Goal: Information Seeking & Learning: Learn about a topic

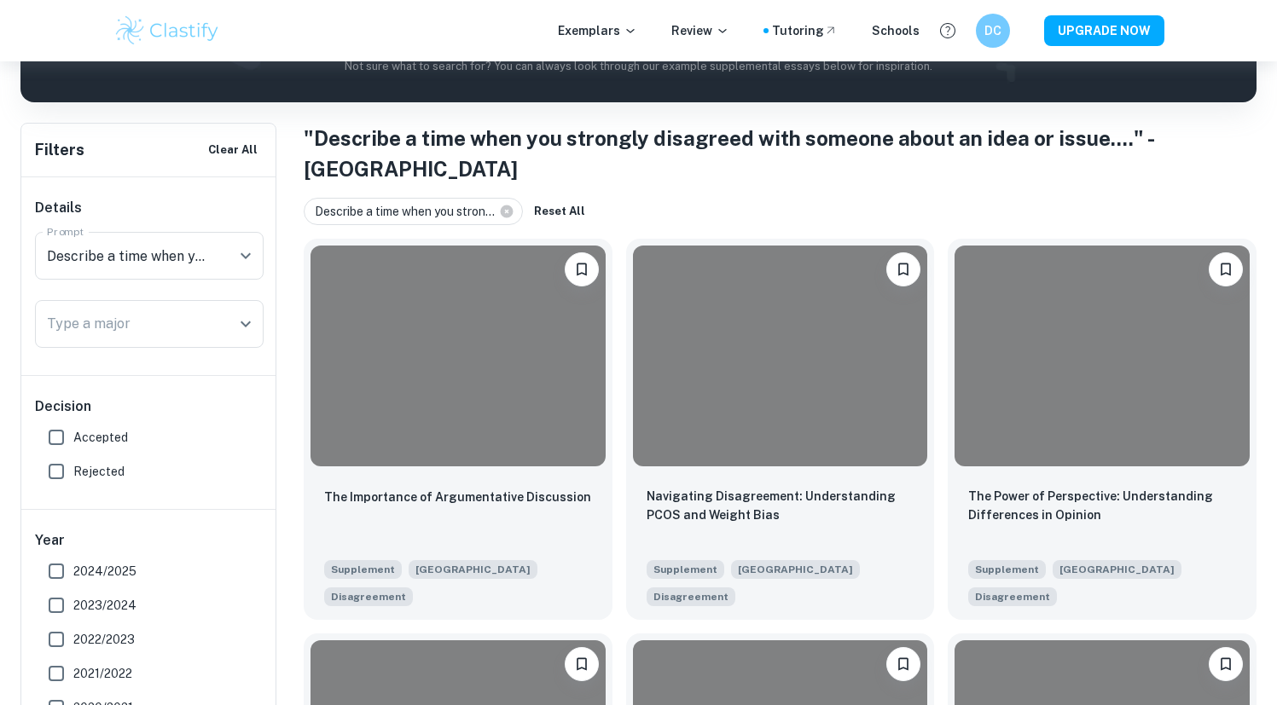
scroll to position [384, 0]
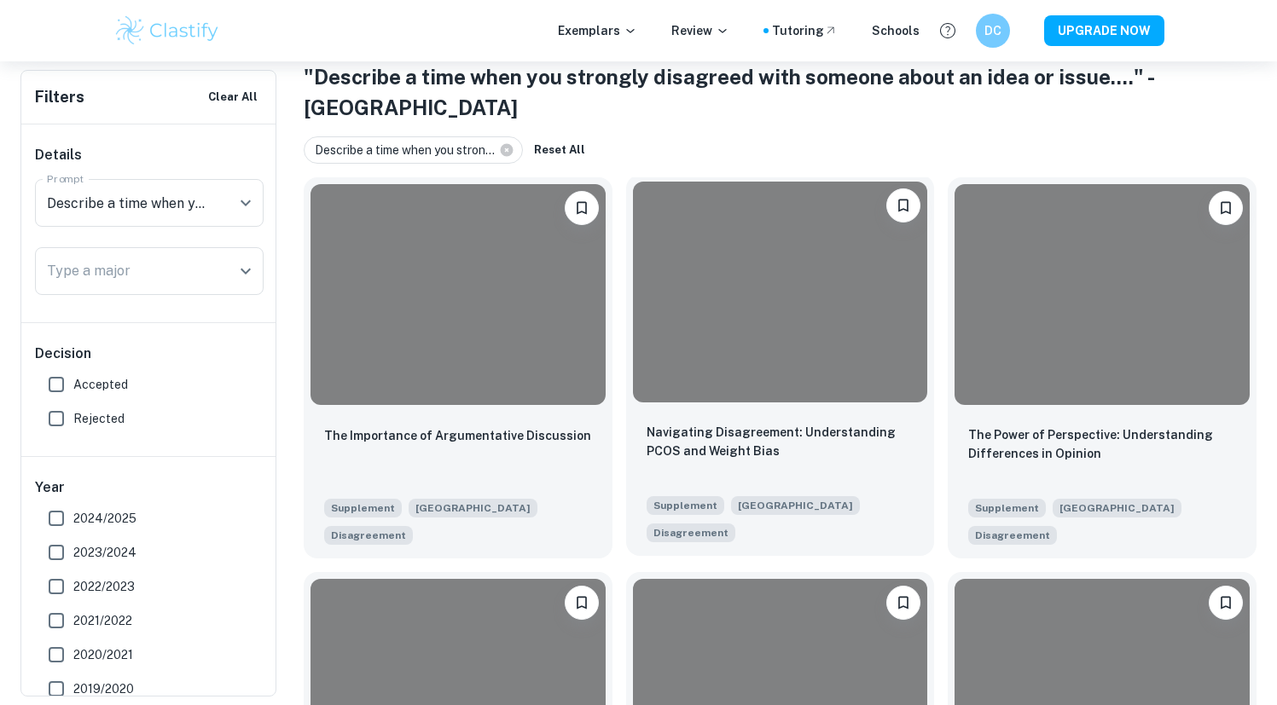
click at [901, 270] on div at bounding box center [780, 292] width 295 height 221
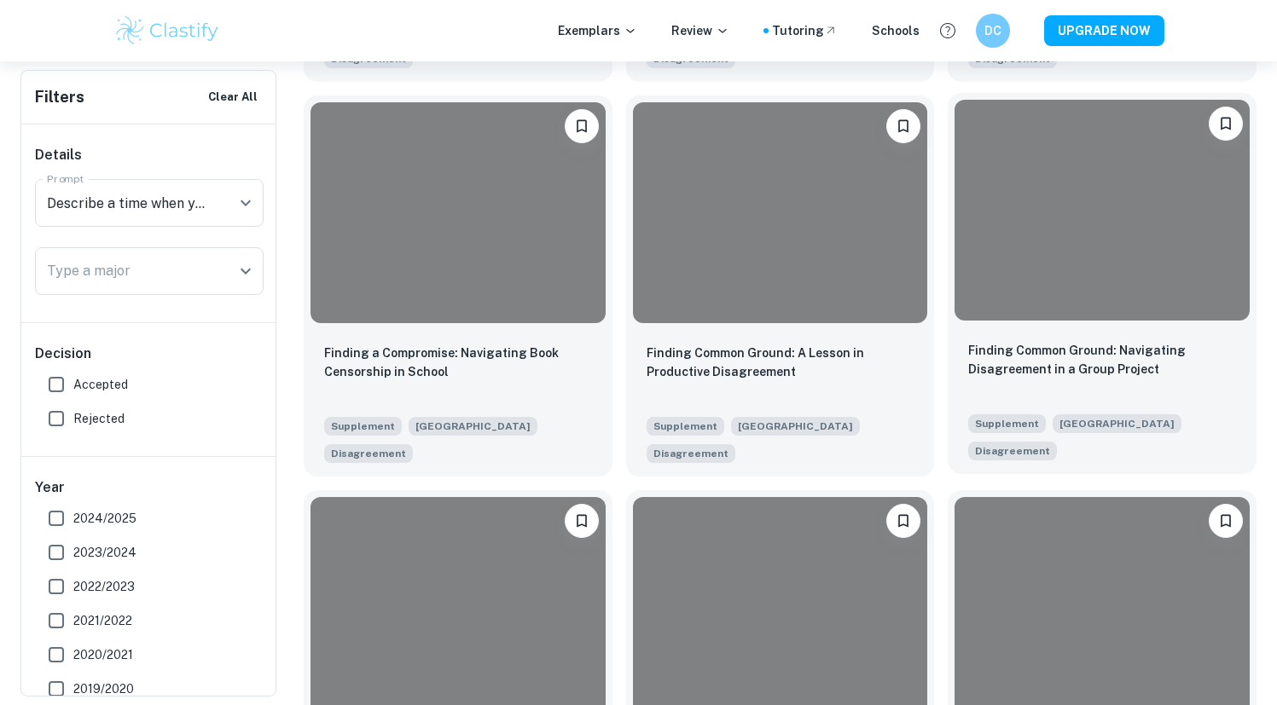
scroll to position [1423, 0]
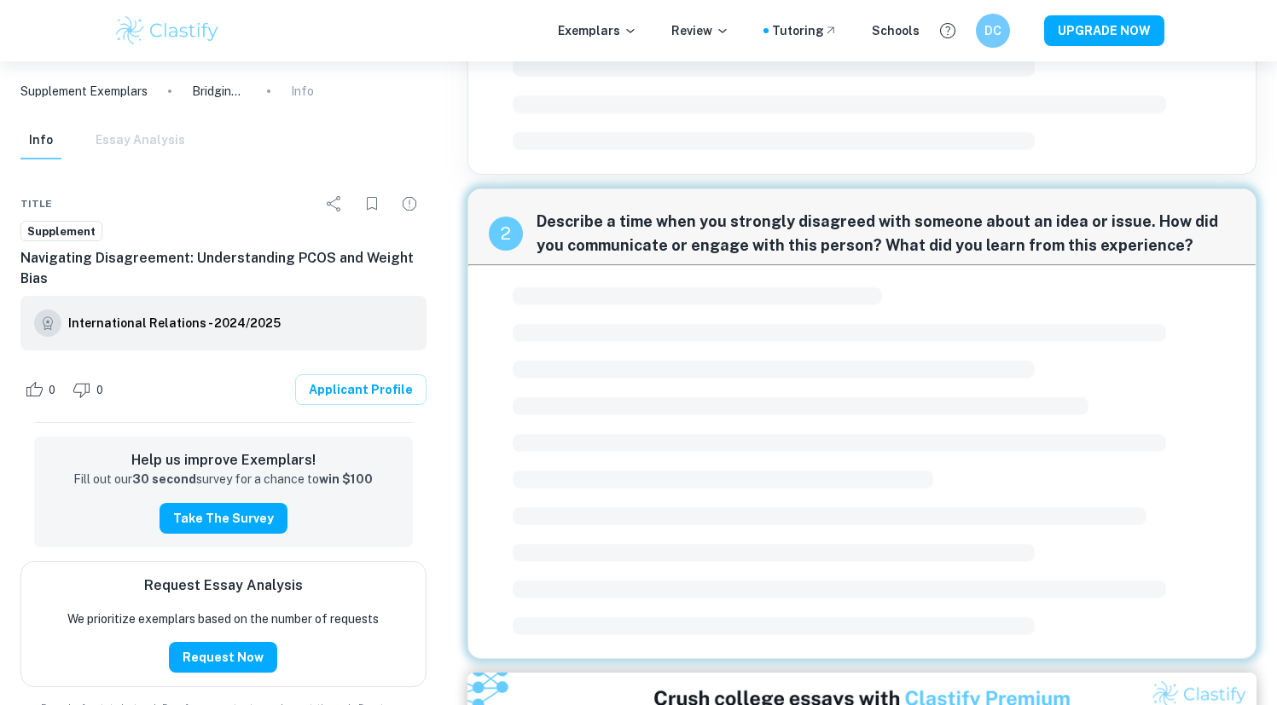
scroll to position [407, 0]
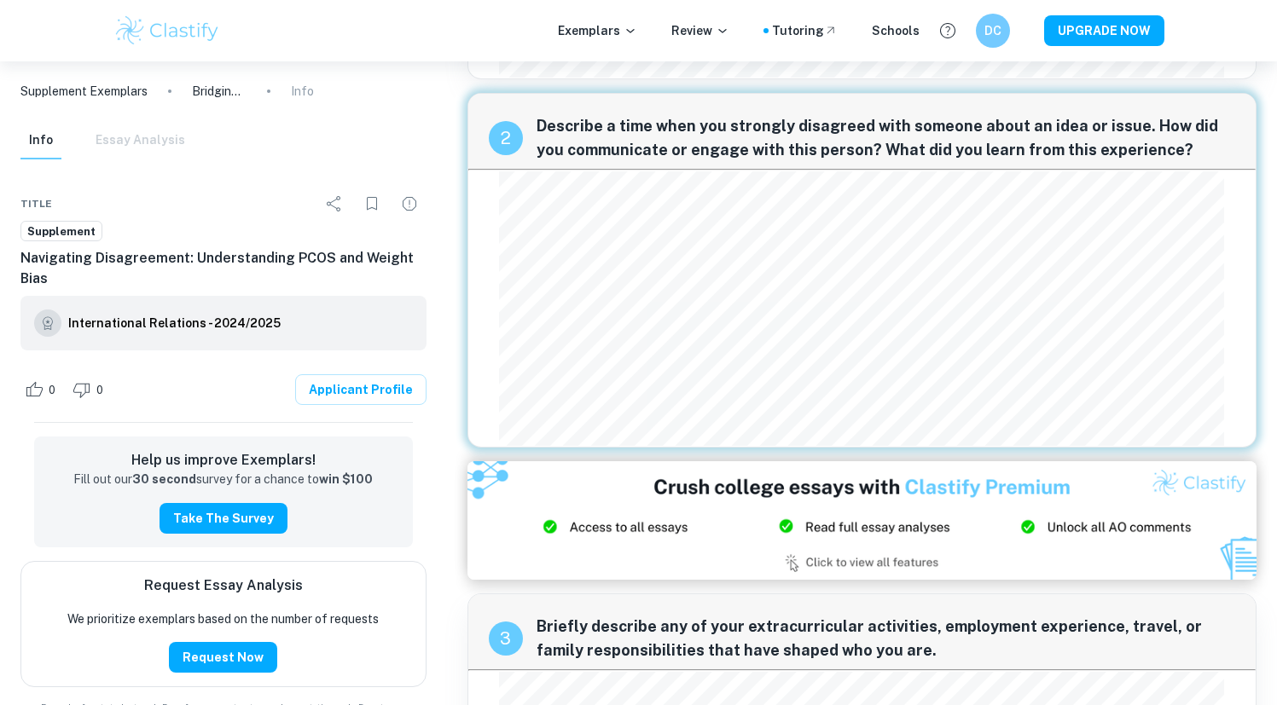
click at [661, 114] on span "Describe a time when you strongly disagreed with someone about an idea or issue…" at bounding box center [886, 138] width 699 height 48
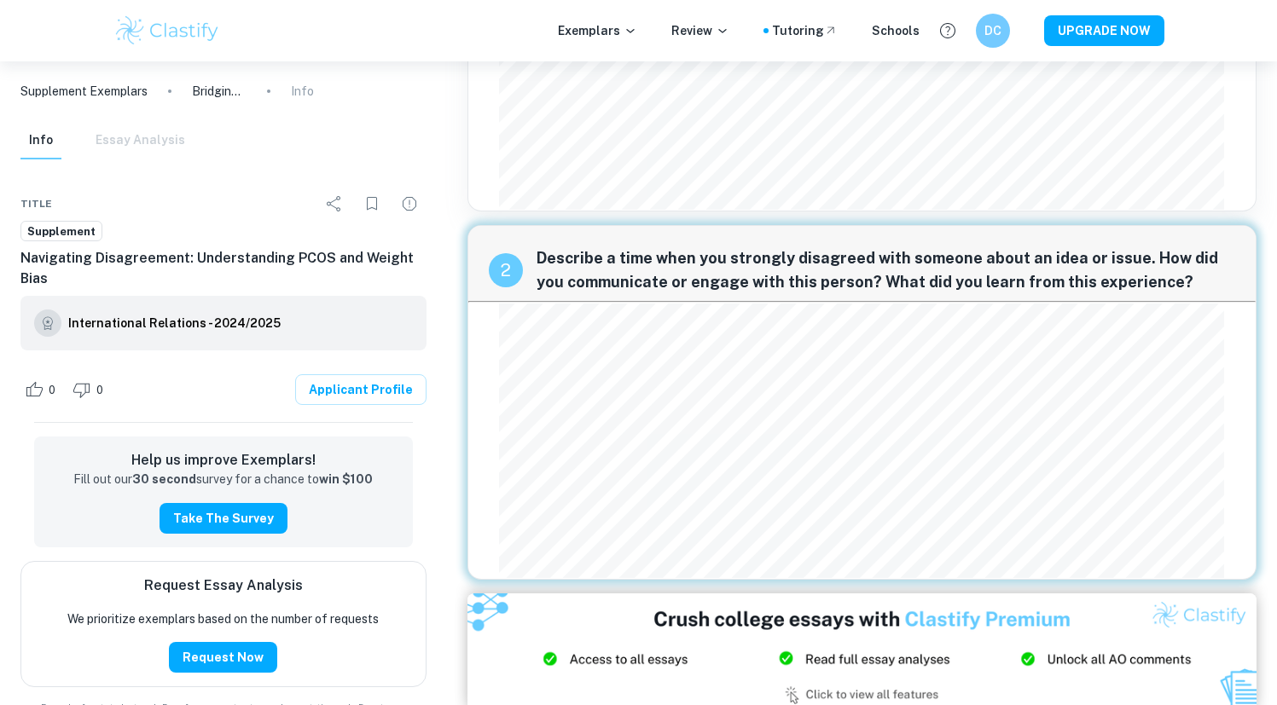
scroll to position [258, 0]
